Goal: Task Accomplishment & Management: Manage account settings

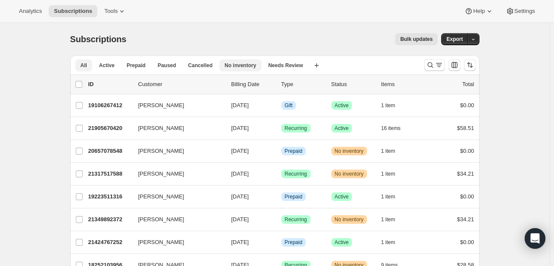
click at [226, 69] on button "No inventory" at bounding box center [240, 65] width 42 height 12
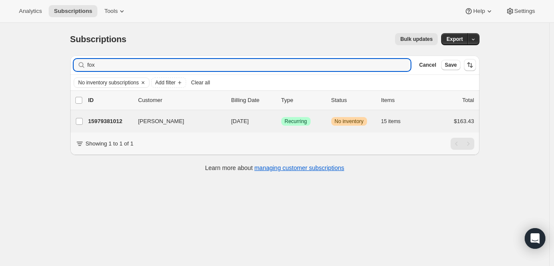
type input "fox"
click at [287, 114] on div "[PERSON_NAME] 15979381012 [PERSON_NAME] [DATE] Success Recurring Warning No inv…" at bounding box center [274, 121] width 409 height 22
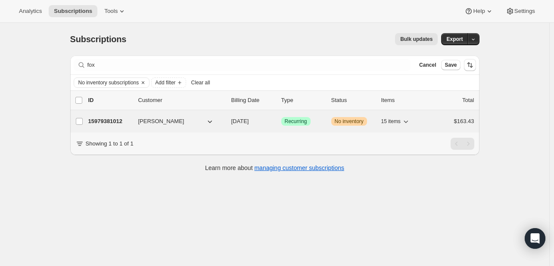
click at [306, 118] on span "Recurring" at bounding box center [296, 121] width 22 height 7
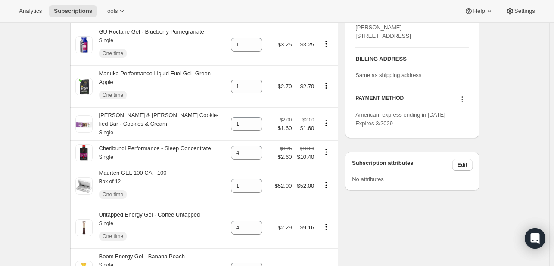
scroll to position [456, 0]
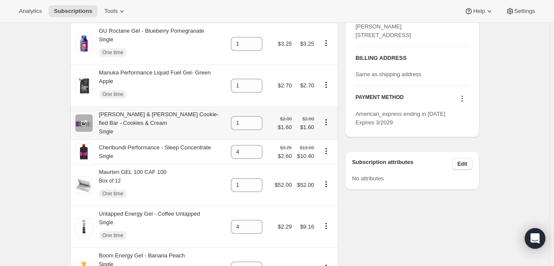
click at [327, 121] on icon "Product actions" at bounding box center [326, 121] width 1 height 1
click at [329, 114] on button "Remove" at bounding box center [328, 120] width 37 height 14
type input "0"
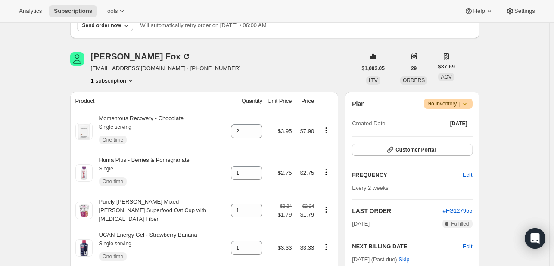
scroll to position [0, 0]
